Goal: Navigation & Orientation: Go to known website

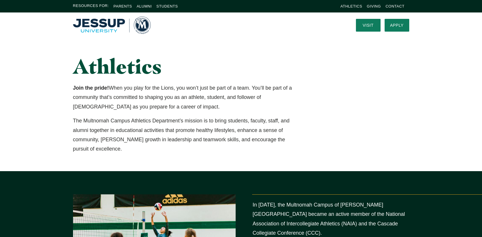
click at [97, 23] on img "Home" at bounding box center [112, 25] width 78 height 17
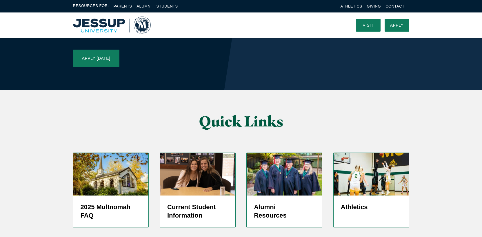
scroll to position [1350, 0]
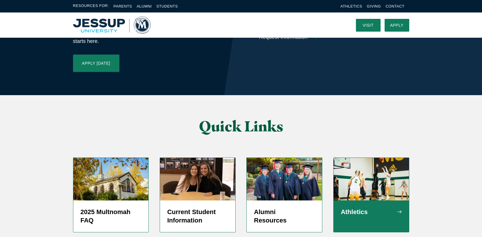
click at [387, 200] on div "Athletics" at bounding box center [371, 216] width 75 height 32
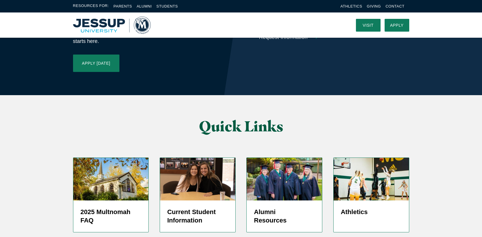
click at [448, 146] on div "2025 Multnomah FAQ Current Student Information Alumni Resources Athletics" at bounding box center [241, 201] width 482 height 110
click at [40, 146] on div "2025 Multnomah FAQ Current Student Information Alumni Resources Athletics" at bounding box center [241, 201] width 482 height 110
